Goal: Information Seeking & Learning: Find specific page/section

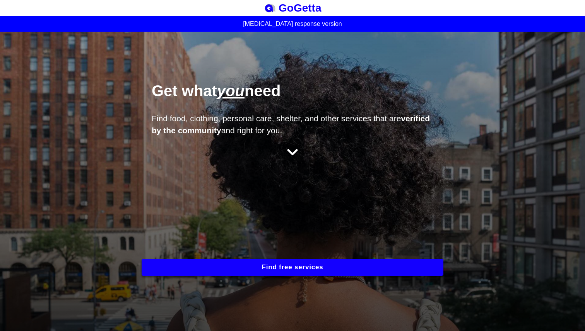
click at [308, 269] on button "Find free services" at bounding box center [293, 267] width 302 height 17
click at [291, 270] on button "Find free services" at bounding box center [293, 267] width 302 height 17
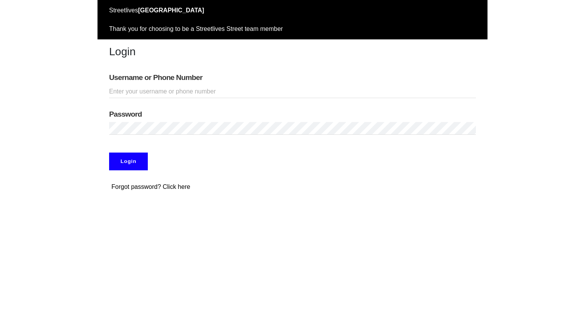
click at [183, 93] on input "Username or Phone Number" at bounding box center [292, 91] width 367 height 13
type input "[PERSON_NAME]"
click at [126, 161] on input "Login" at bounding box center [128, 162] width 39 height 18
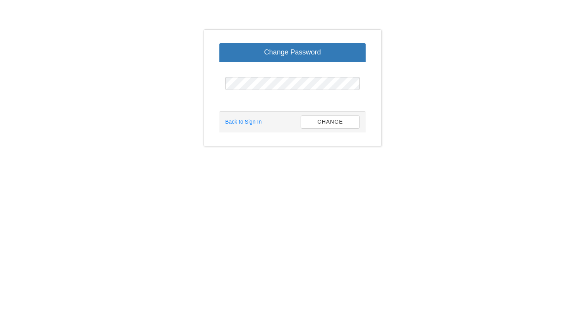
click at [287, 50] on span "Change Password" at bounding box center [292, 52] width 57 height 8
click at [289, 52] on span "Change Password" at bounding box center [292, 52] width 57 height 8
click at [336, 123] on button "Change" at bounding box center [330, 122] width 59 height 13
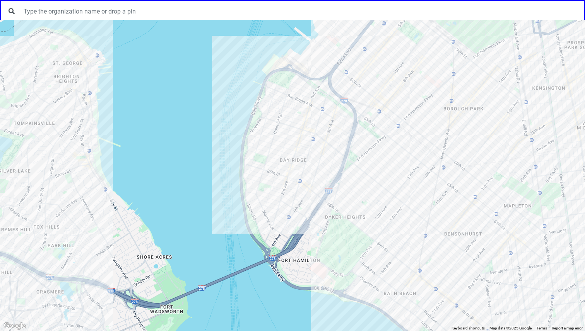
click at [273, 140] on div at bounding box center [292, 176] width 585 height 312
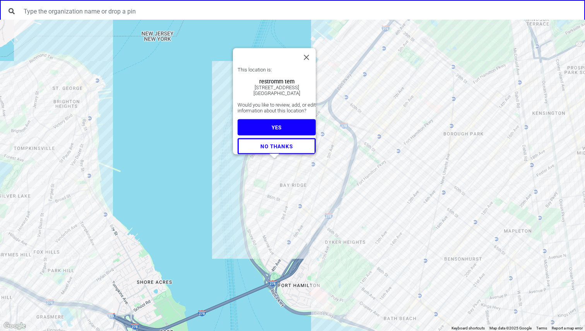
click at [270, 158] on div at bounding box center [275, 156] width 10 height 5
click at [310, 52] on button "Close" at bounding box center [306, 57] width 19 height 19
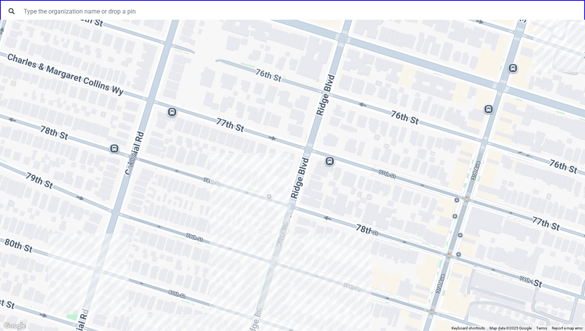
click at [286, 161] on div at bounding box center [292, 176] width 585 height 312
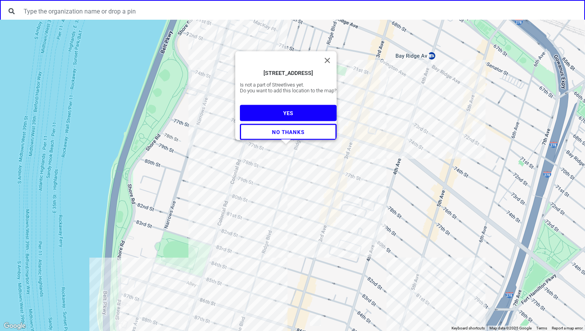
click at [231, 191] on div "7708 Ridge Blvd, Brooklyn, NY 11209, USA Is not a part of Streetlives yet. Do y…" at bounding box center [292, 176] width 585 height 312
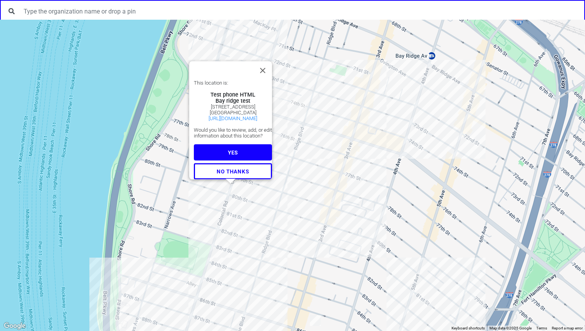
click at [240, 207] on div "This location is: Test phone HTML Bay ridge test 8003 Colonial Rd Brooklyn, NY …" at bounding box center [292, 176] width 585 height 312
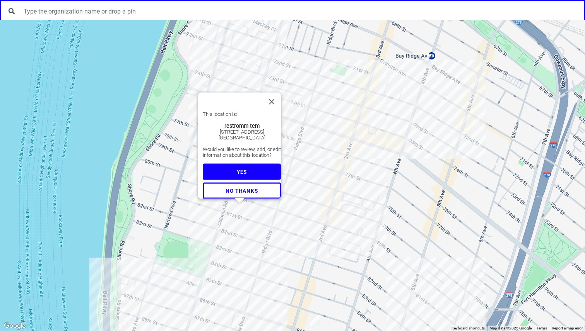
click at [257, 210] on div "This location is: restromm tem 152 81st St Brooklyn, NY 11209 Would you like to…" at bounding box center [292, 176] width 585 height 312
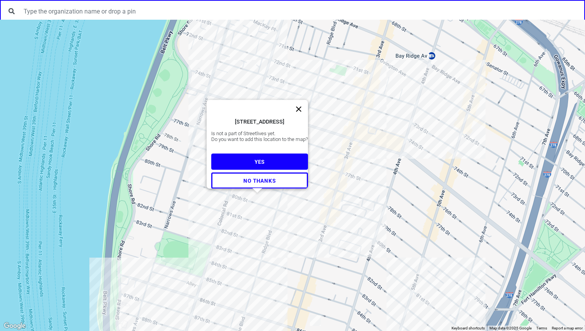
click at [303, 105] on button "Close" at bounding box center [298, 109] width 19 height 19
